Goal: Navigation & Orientation: Find specific page/section

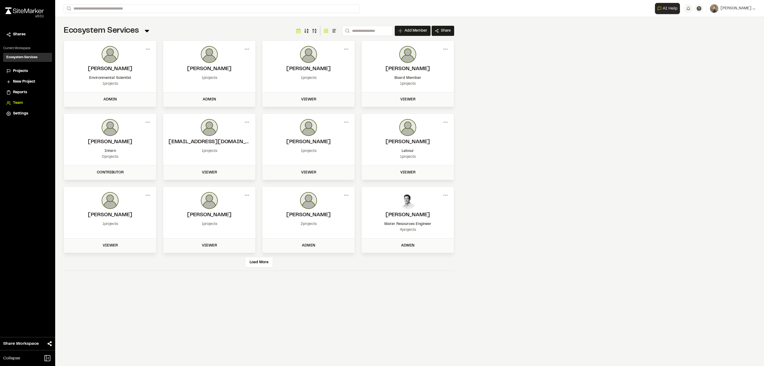
click at [20, 70] on span "Projects" at bounding box center [20, 71] width 15 height 6
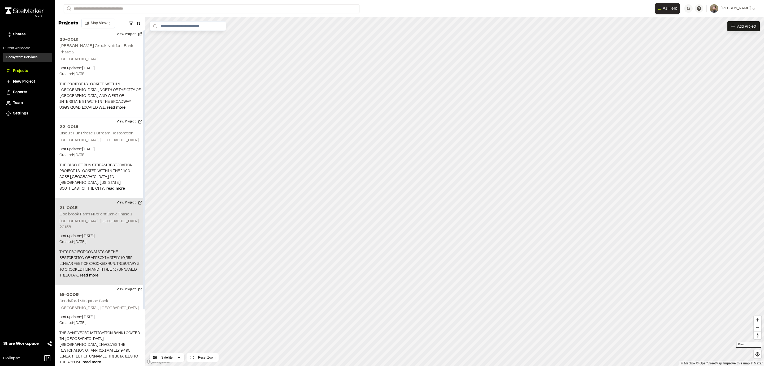
click at [95, 235] on div "21-0015 [GEOGRAPHIC_DATA] Nutrient Bank Phase 1 [GEOGRAPHIC_DATA], [GEOGRAPHIC_…" at bounding box center [100, 241] width 90 height 87
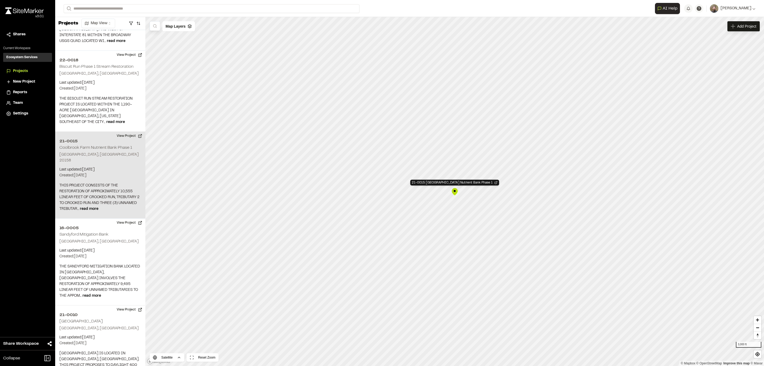
scroll to position [68, 0]
click at [455, 192] on div "21-0015 [GEOGRAPHIC_DATA] Nutrient Bank Phase 1" at bounding box center [455, 192] width 8 height 8
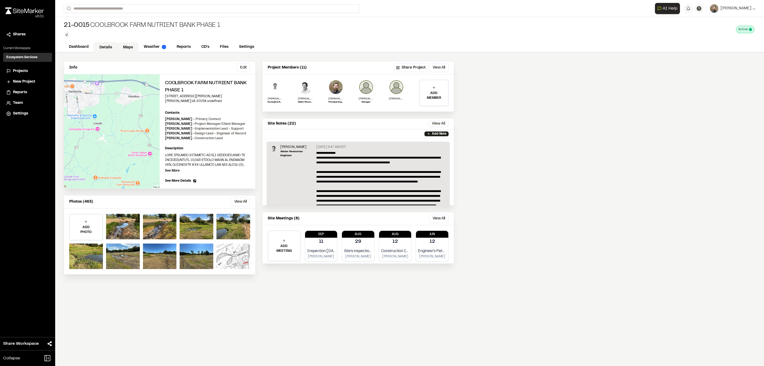
click at [128, 46] on link "Maps" at bounding box center [128, 47] width 21 height 10
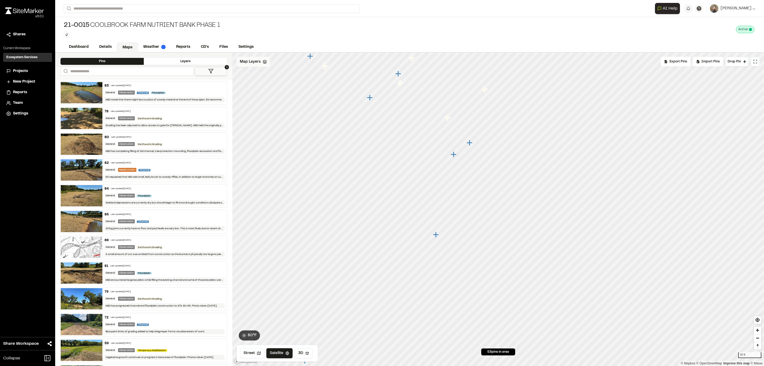
click at [261, 63] on div "Map Layers" at bounding box center [253, 62] width 33 height 10
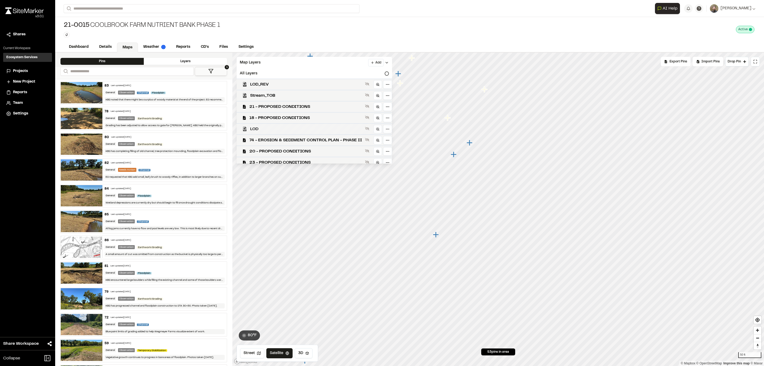
scroll to position [40, 0]
click at [368, 100] on icon at bounding box center [367, 100] width 4 height 4
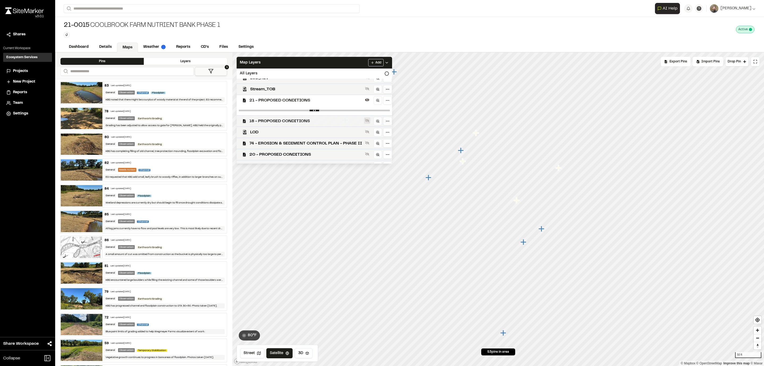
click at [368, 119] on icon at bounding box center [367, 120] width 4 height 4
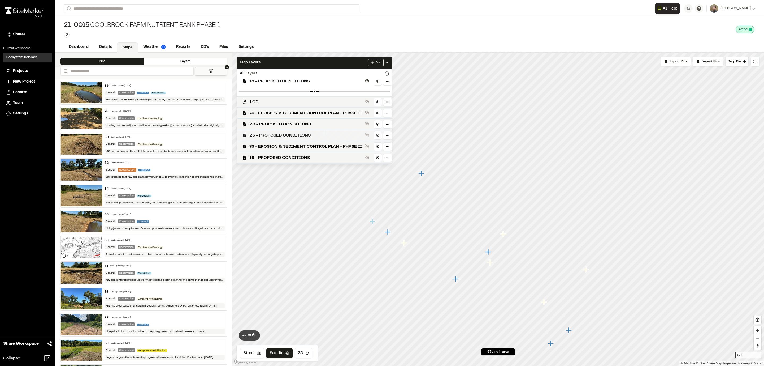
scroll to position [119, 0]
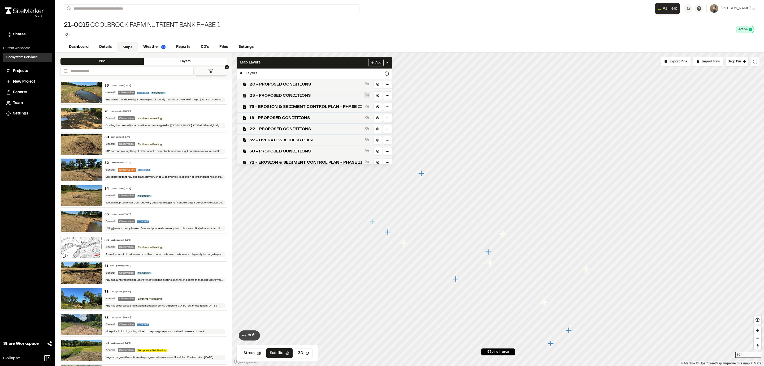
click at [367, 94] on icon at bounding box center [367, 95] width 4 height 4
click at [368, 127] on icon at bounding box center [367, 127] width 4 height 4
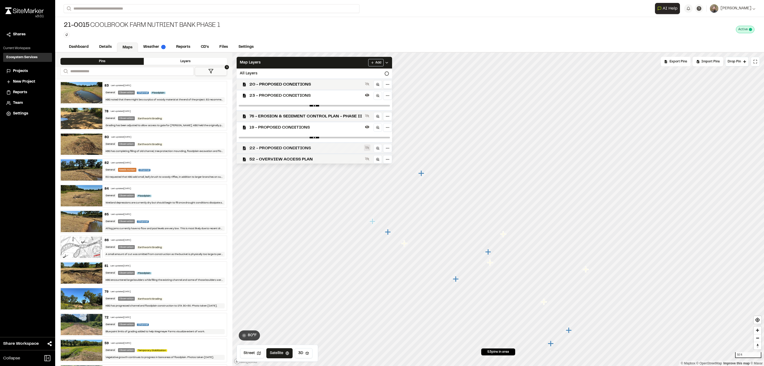
click at [368, 148] on icon at bounding box center [367, 147] width 4 height 3
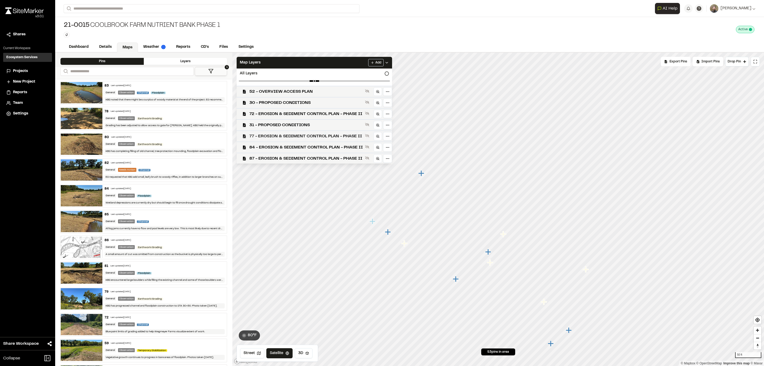
scroll to position [199, 0]
click at [365, 91] on icon at bounding box center [367, 89] width 4 height 4
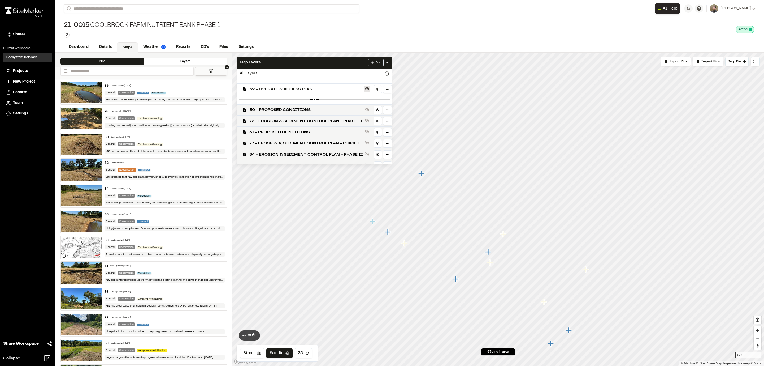
click at [366, 89] on icon at bounding box center [367, 89] width 4 height 4
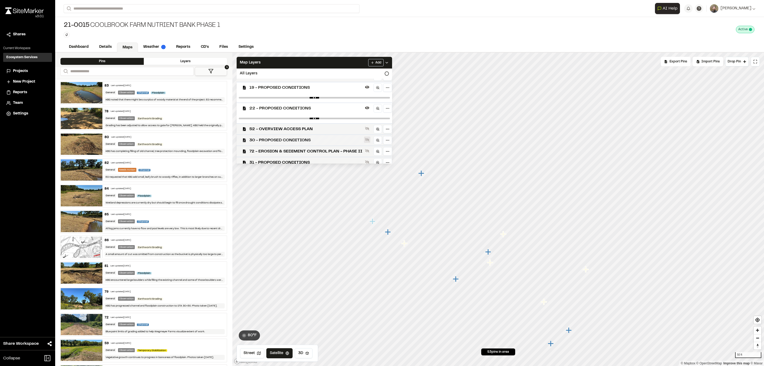
click at [367, 139] on icon at bounding box center [367, 139] width 4 height 4
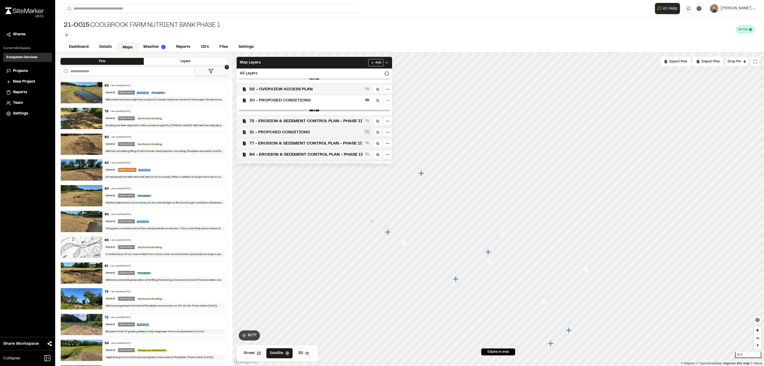
click at [368, 133] on icon at bounding box center [367, 131] width 4 height 3
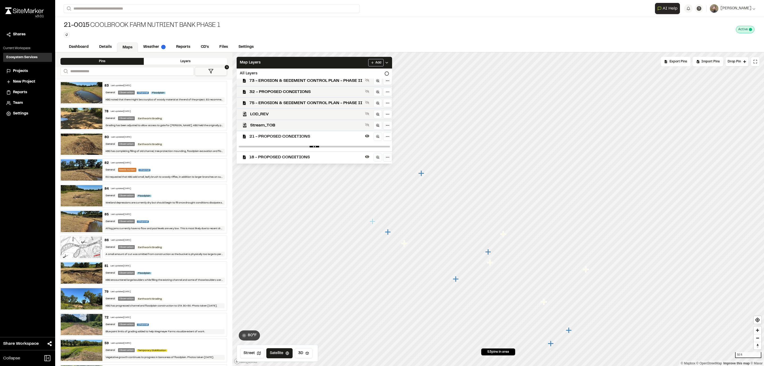
scroll to position [0, 0]
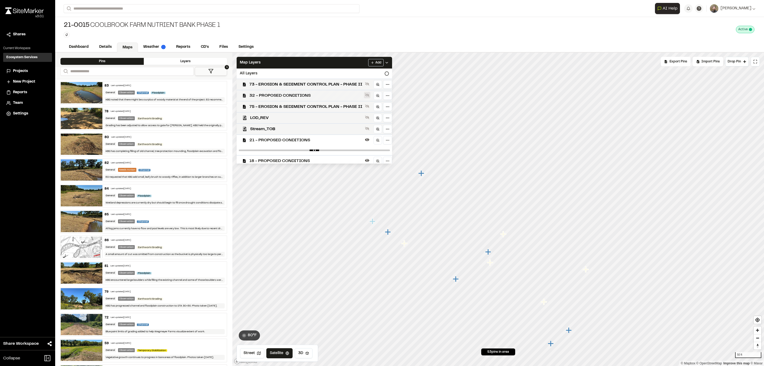
click at [369, 93] on icon at bounding box center [367, 95] width 4 height 4
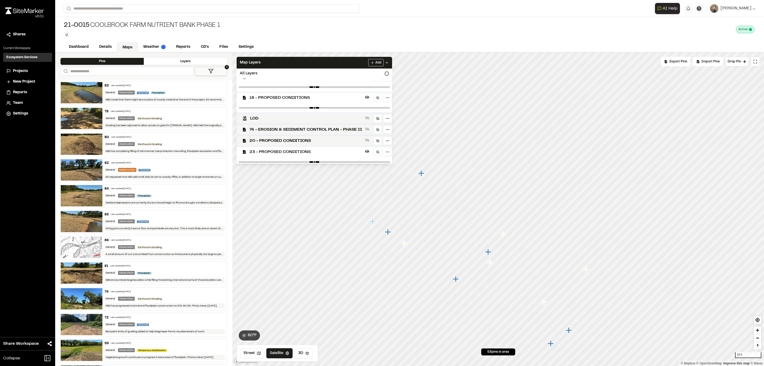
scroll to position [80, 0]
click at [368, 131] on icon at bounding box center [367, 133] width 4 height 4
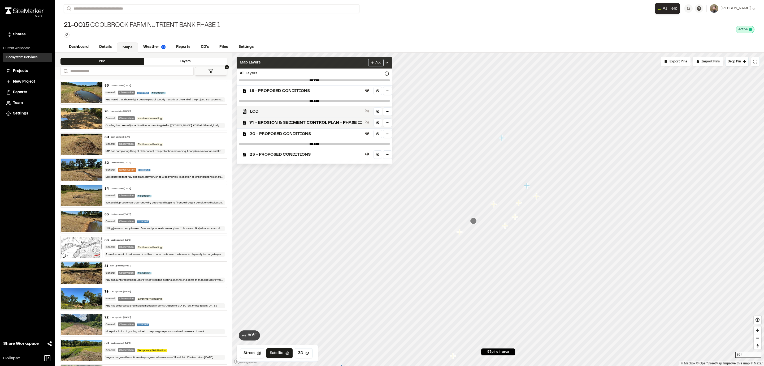
click at [389, 63] on icon at bounding box center [387, 63] width 4 height 4
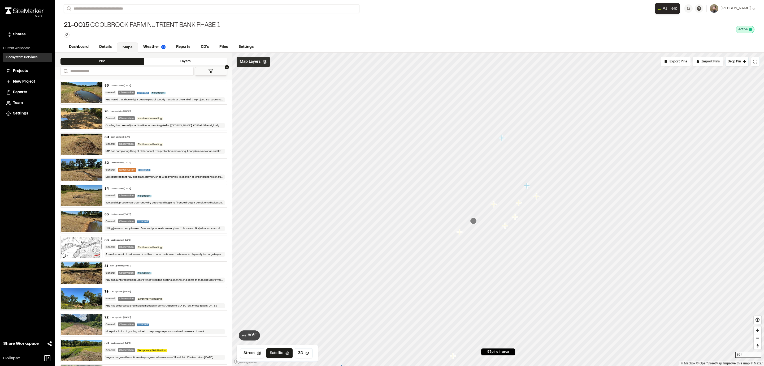
click at [213, 70] on icon at bounding box center [210, 70] width 5 height 5
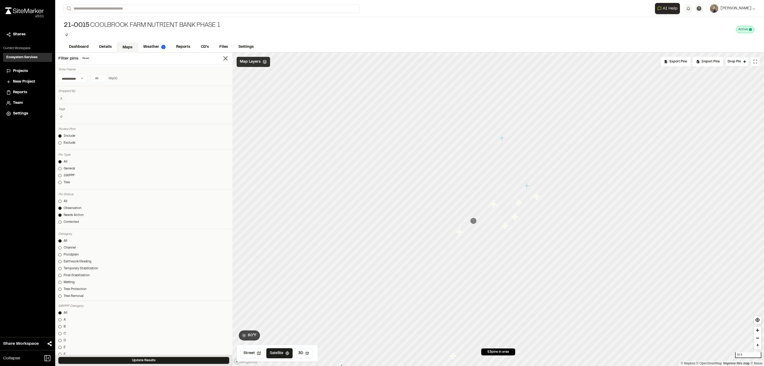
click at [59, 208] on div at bounding box center [59, 207] width 3 height 3
click at [635, 39] on div "21-0015 Coolbrook Farm Nutrient Bank Phase 1 Type Enter or comma to add tag. Ac…" at bounding box center [409, 29] width 709 height 25
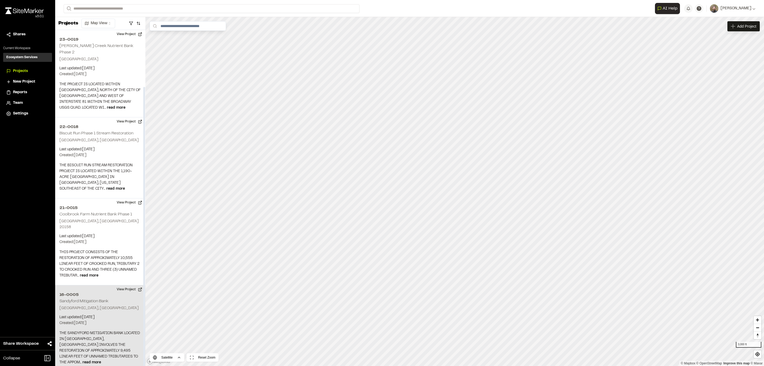
scroll to position [68, 0]
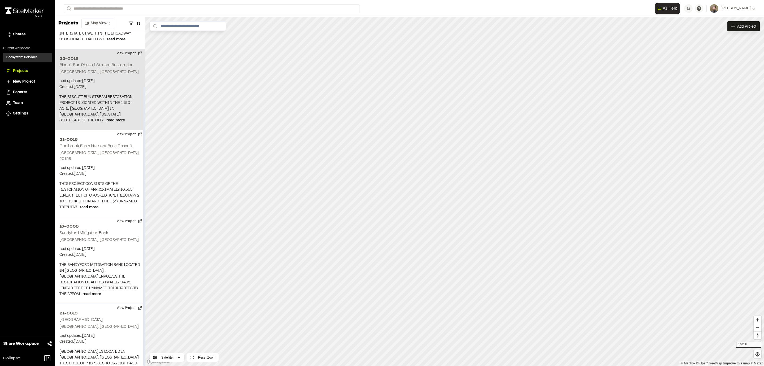
click at [100, 78] on p "Last updated: [DATE]" at bounding box center [100, 81] width 82 height 6
click at [455, 192] on div "22-0018 Biscuit Run Phase 1 Stream Restoration" at bounding box center [455, 192] width 8 height 8
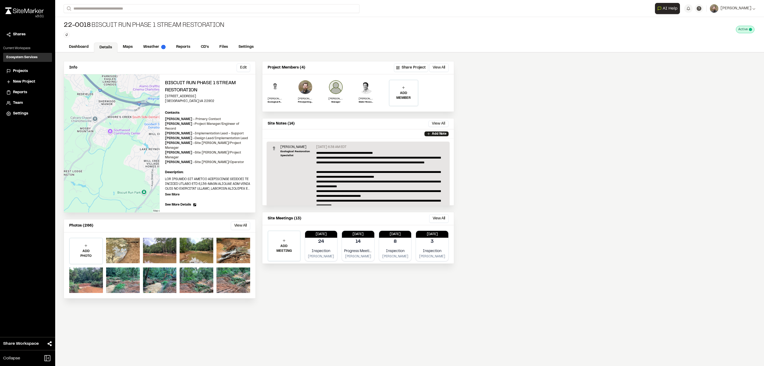
drag, startPoint x: 644, startPoint y: 143, endPoint x: 668, endPoint y: 79, distance: 68.6
click at [644, 143] on div "Info Edit Edit Biscuit Run Phase 1 Stream Restoration 2020 Scottsville Road Cha…" at bounding box center [409, 209] width 709 height 313
